Goal: Information Seeking & Learning: Understand process/instructions

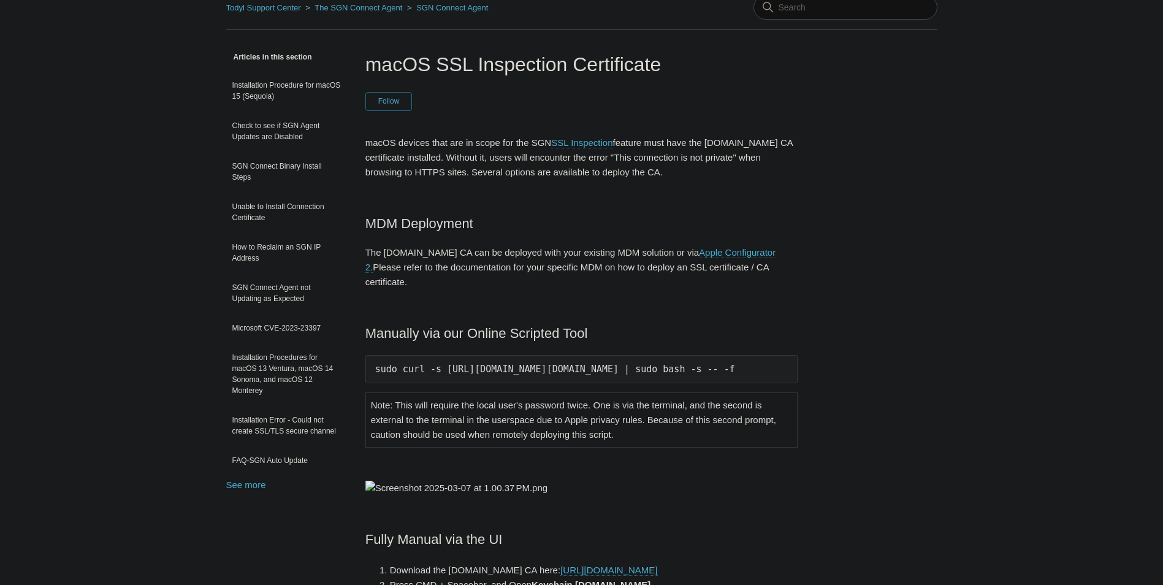
scroll to position [0, 17]
drag, startPoint x: 373, startPoint y: 356, endPoint x: 844, endPoint y: 354, distance: 470.4
copy pre "sudo curl -s [URL][DOMAIN_NAME][DOMAIN_NAME] | sudo bash -s -- -f"
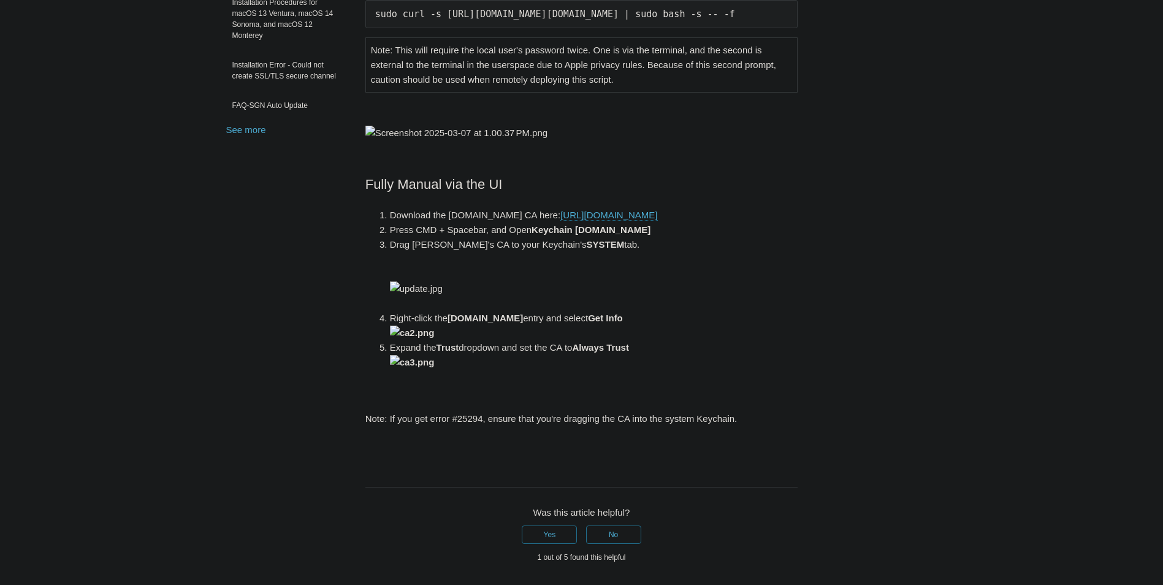
scroll to position [491, 0]
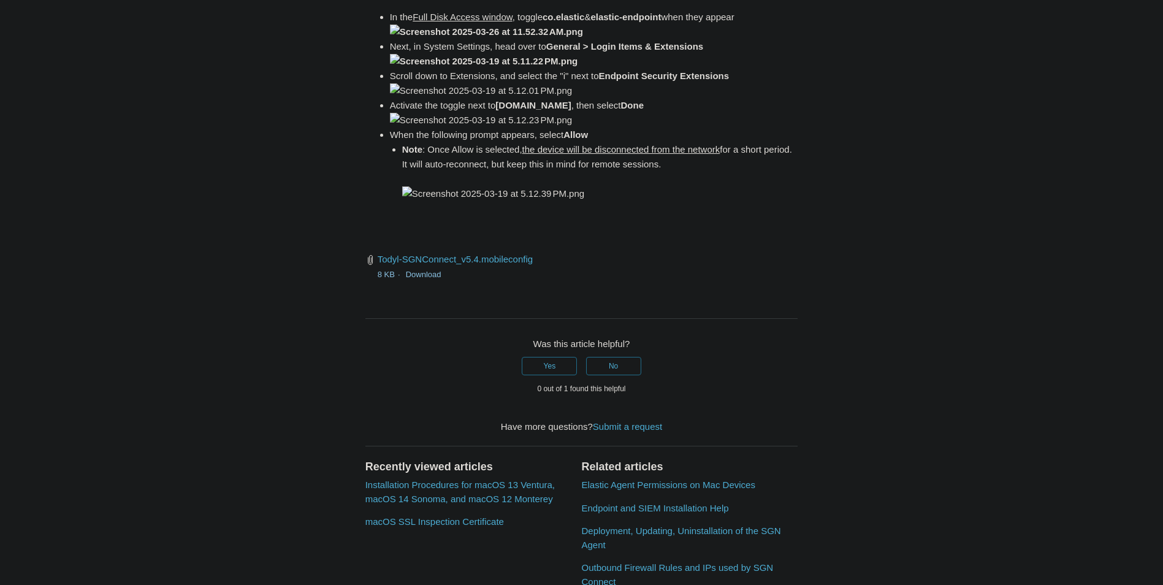
scroll to position [1717, 0]
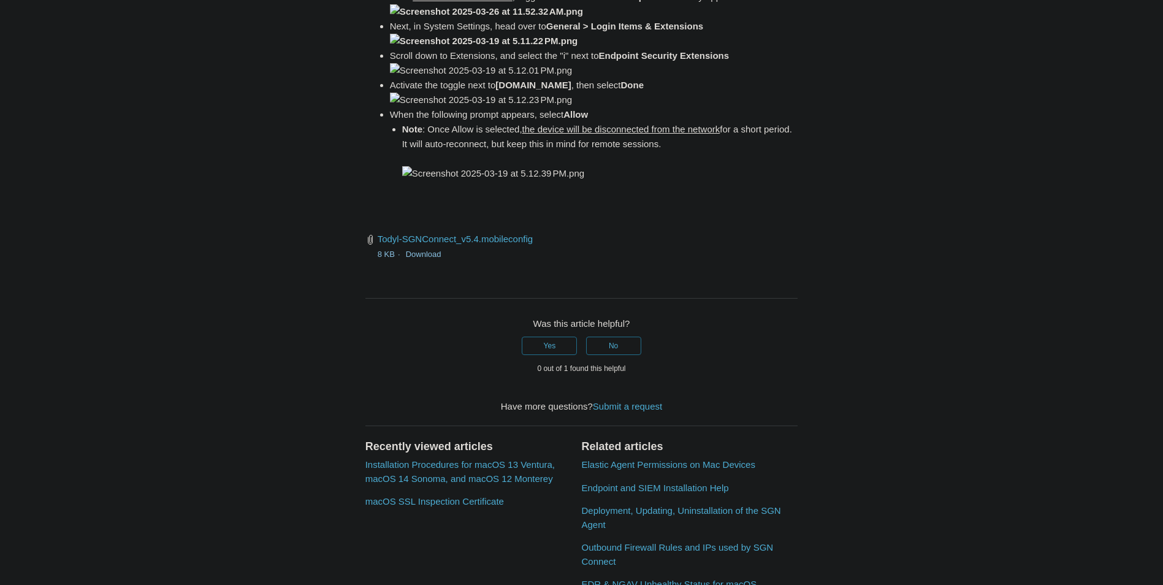
drag, startPoint x: 538, startPoint y: 336, endPoint x: 719, endPoint y: 338, distance: 181.5
drag, startPoint x: 719, startPoint y: 338, endPoint x: 708, endPoint y: 340, distance: 11.9
copy code "open /Library/PrivilegedHelperTools/"
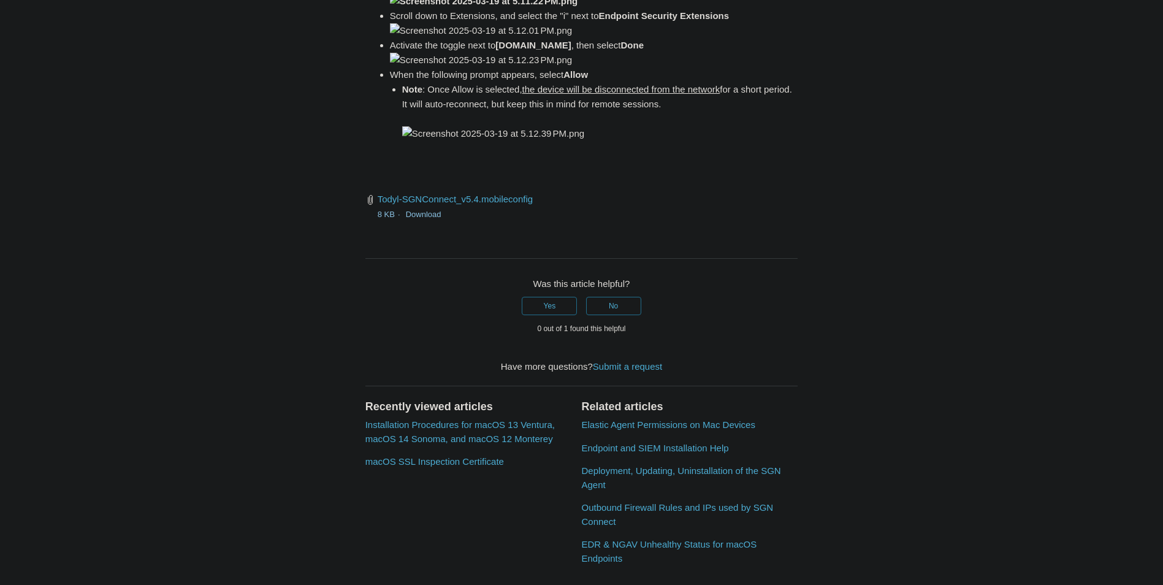
scroll to position [1778, 0]
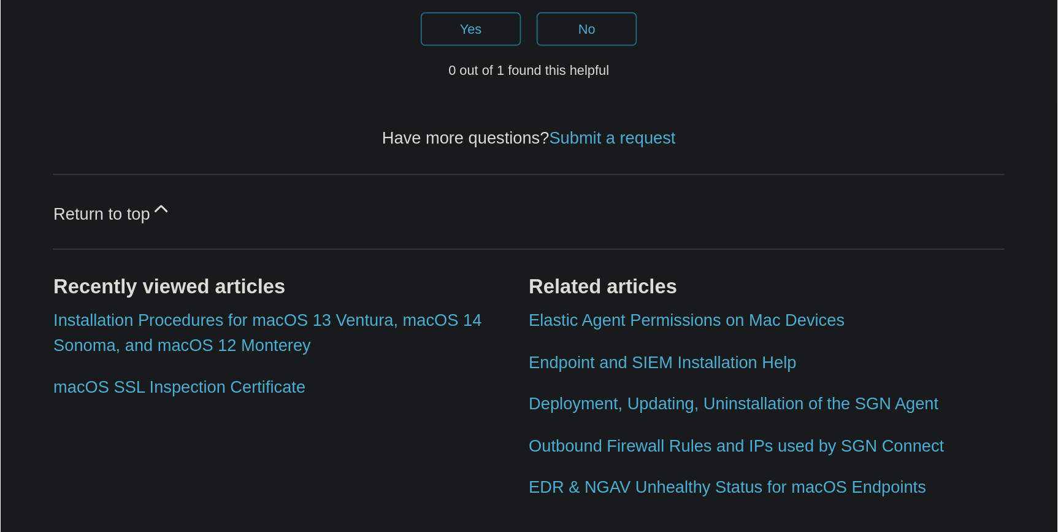
scroll to position [2085, 0]
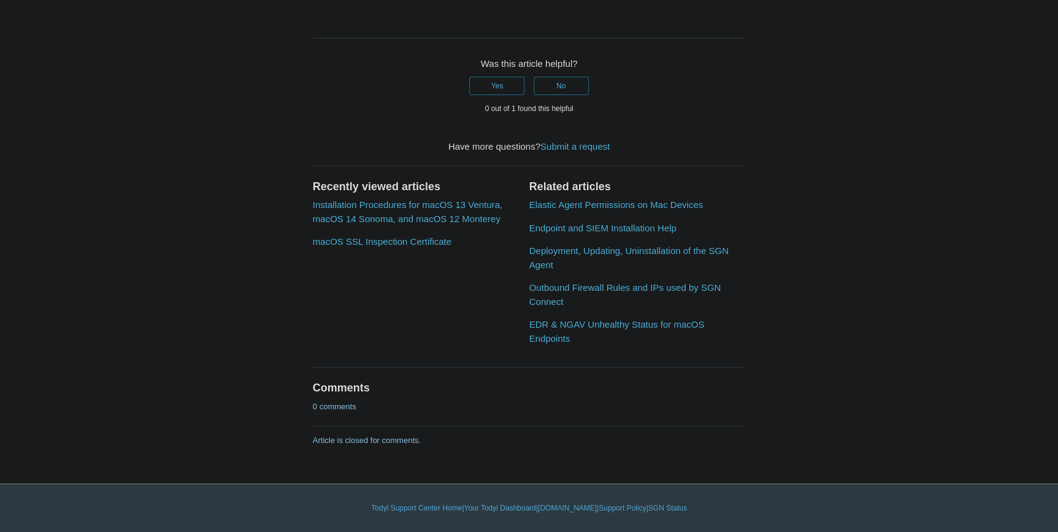
drag, startPoint x: 511, startPoint y: 0, endPoint x: 198, endPoint y: 238, distance: 393.5
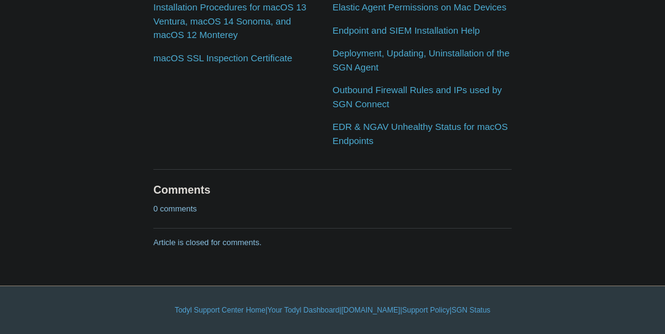
scroll to position [2574, 0]
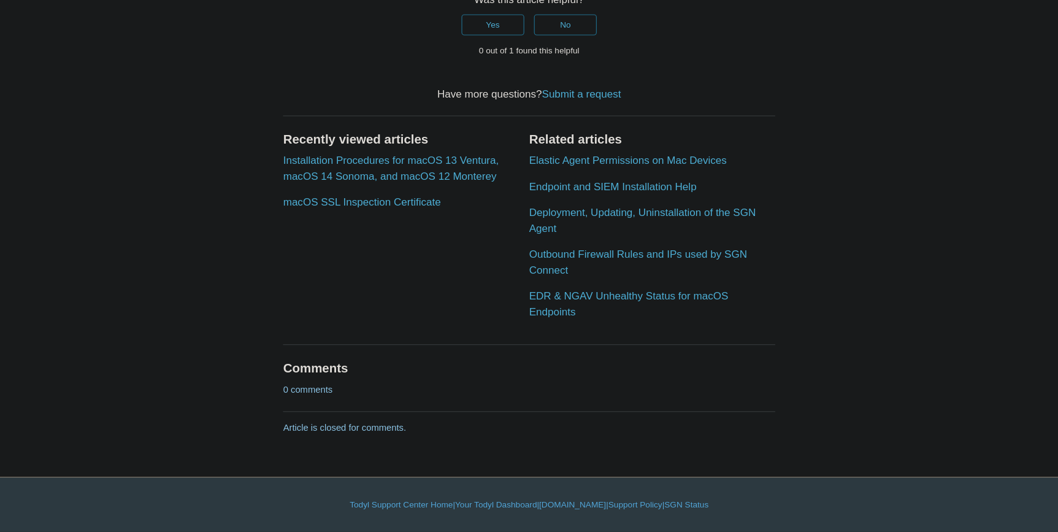
scroll to position [2574, 0]
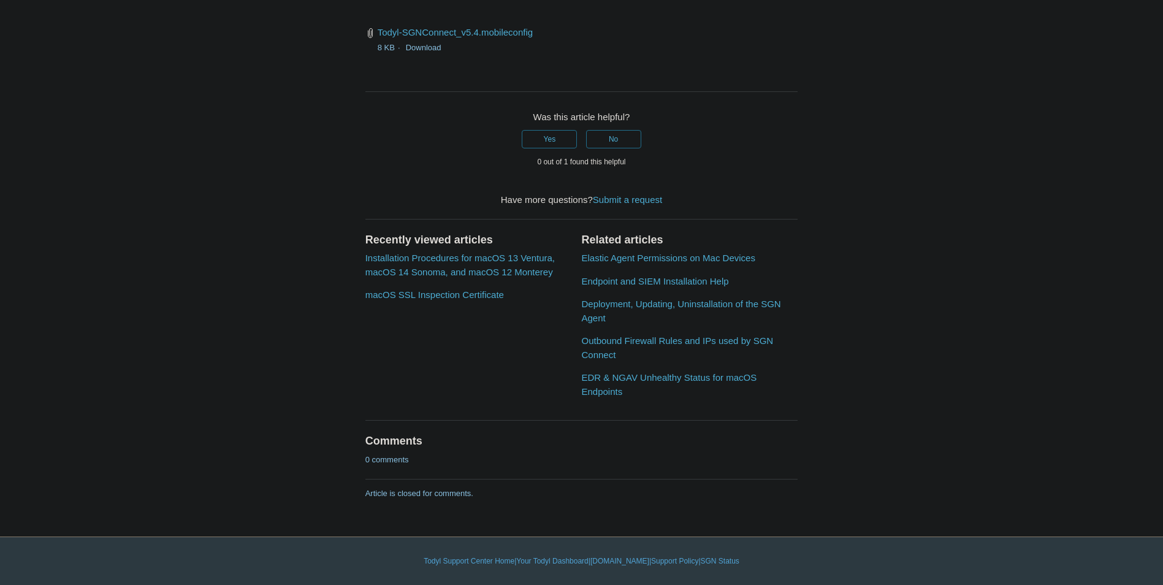
drag, startPoint x: 563, startPoint y: 0, endPoint x: 354, endPoint y: 229, distance: 310.4
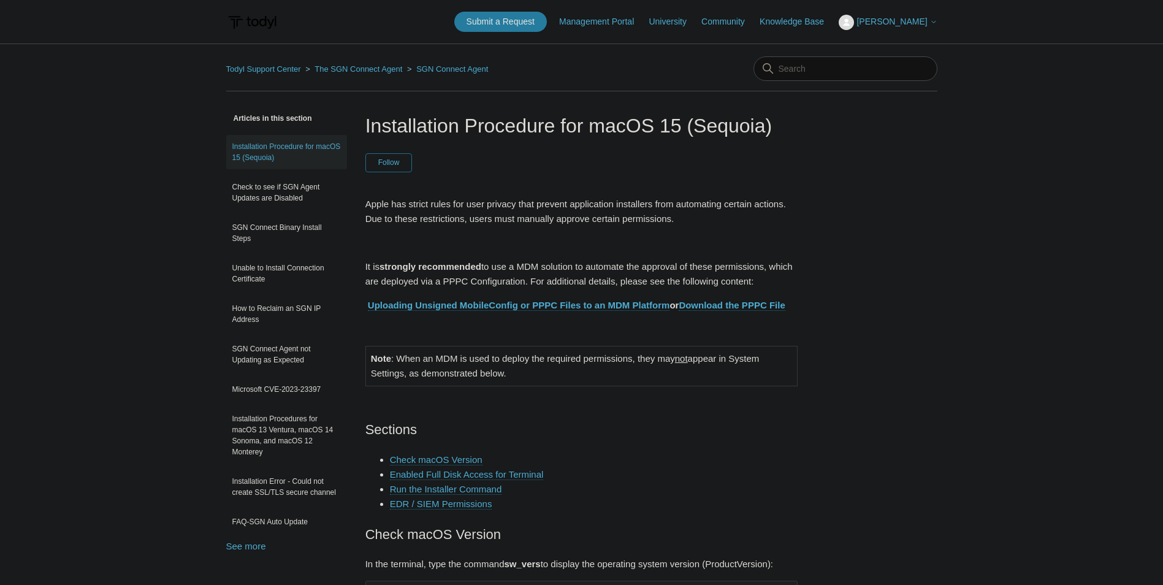
scroll to position [2698, 0]
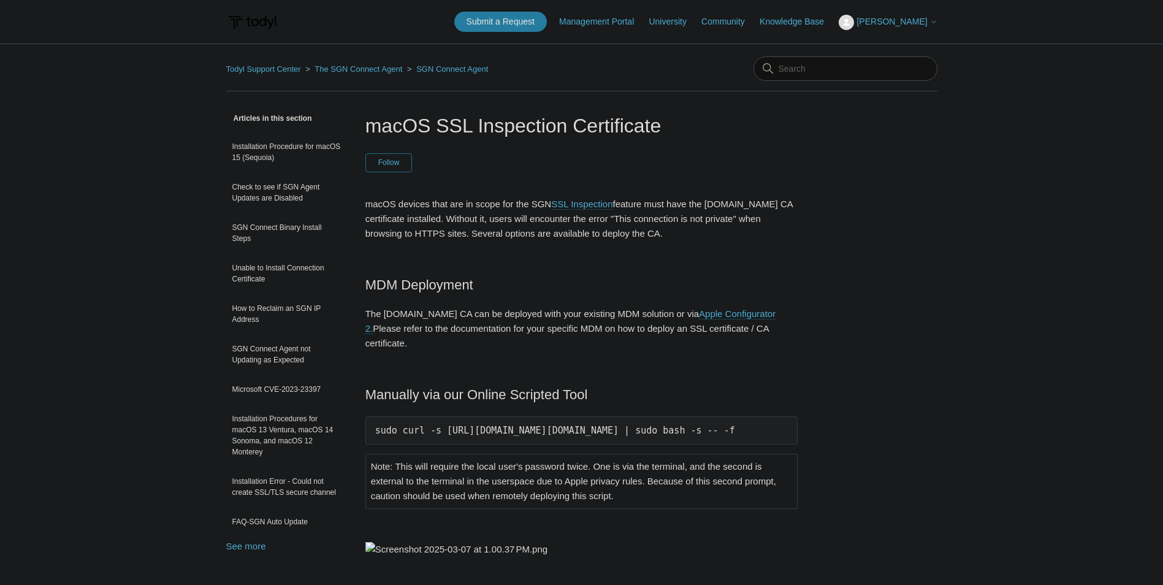
scroll to position [0, 17]
